Goal: Navigation & Orientation: Find specific page/section

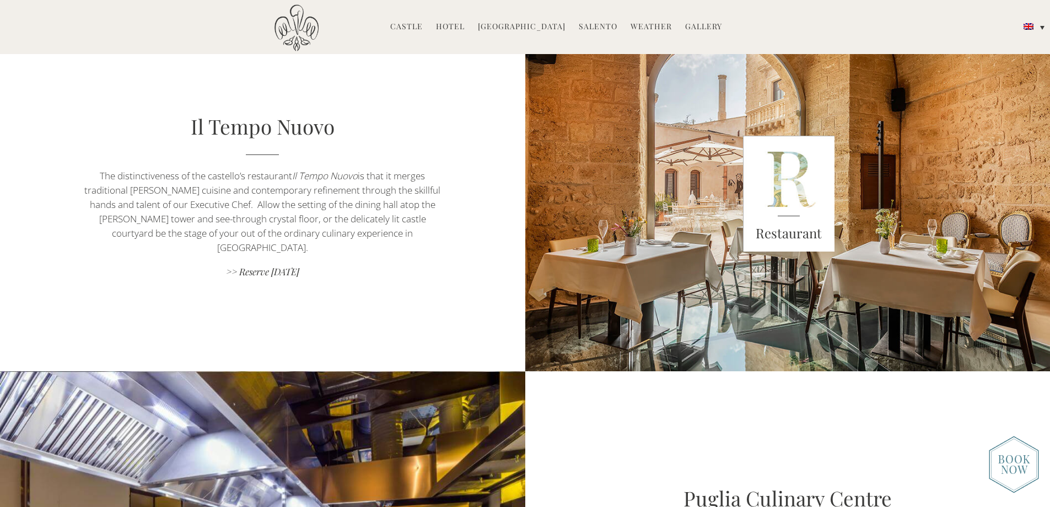
scroll to position [772, 0]
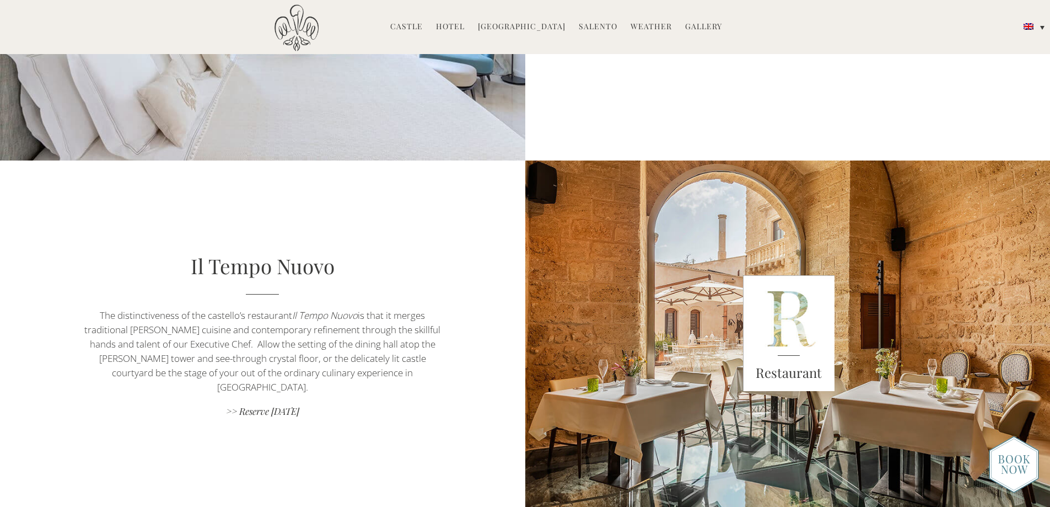
click at [456, 26] on link "Hotel" at bounding box center [450, 27] width 29 height 13
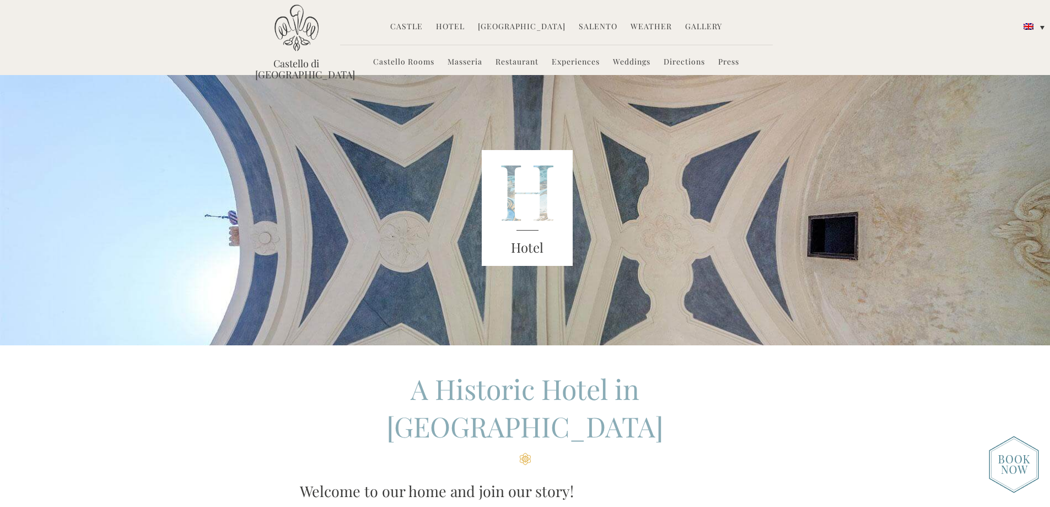
click at [310, 40] on img at bounding box center [297, 27] width 44 height 47
